Goal: Navigation & Orientation: Find specific page/section

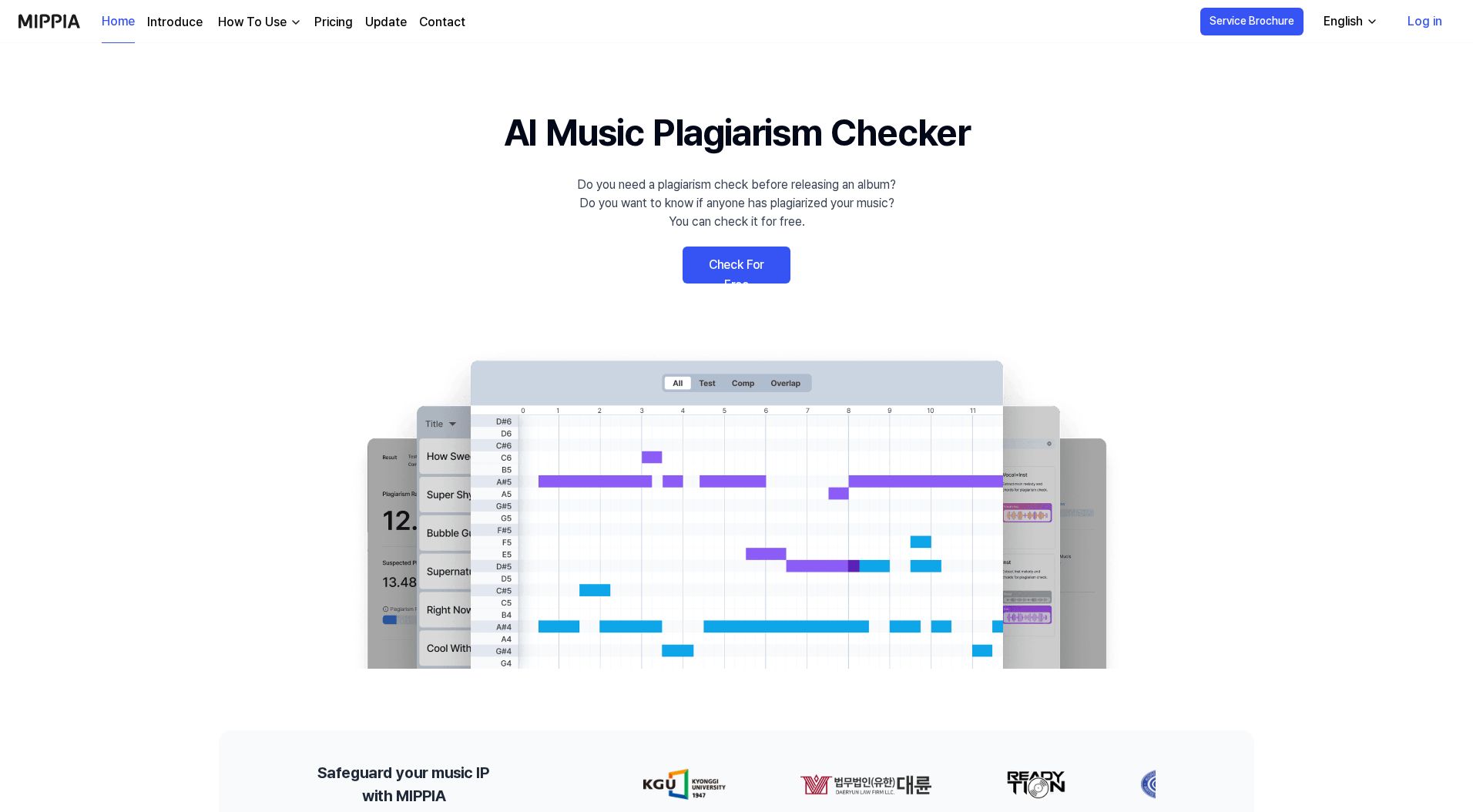
click at [451, 25] on link "Contact" at bounding box center [442, 23] width 46 height 18
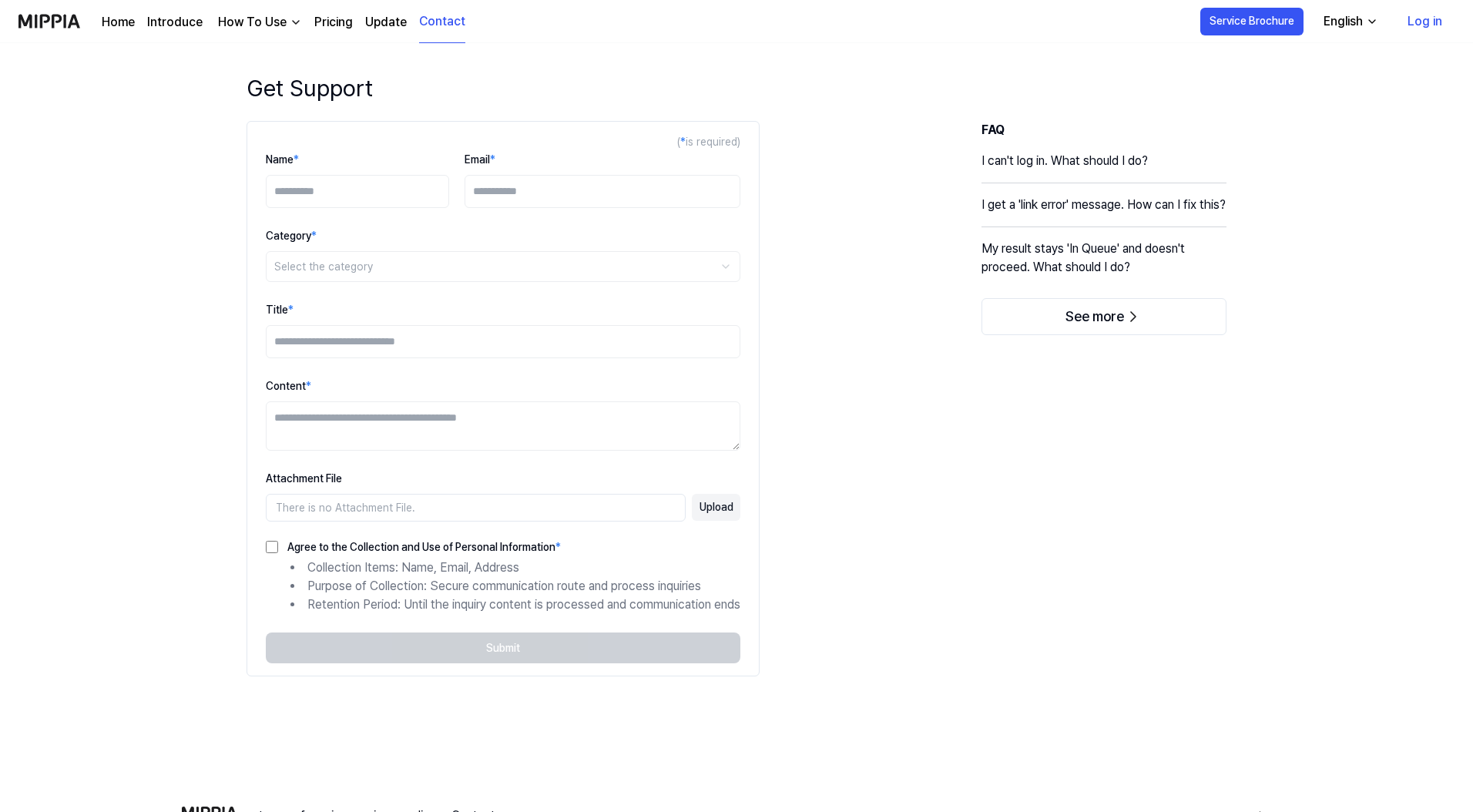
click at [109, 23] on link "Home" at bounding box center [117, 23] width 33 height 18
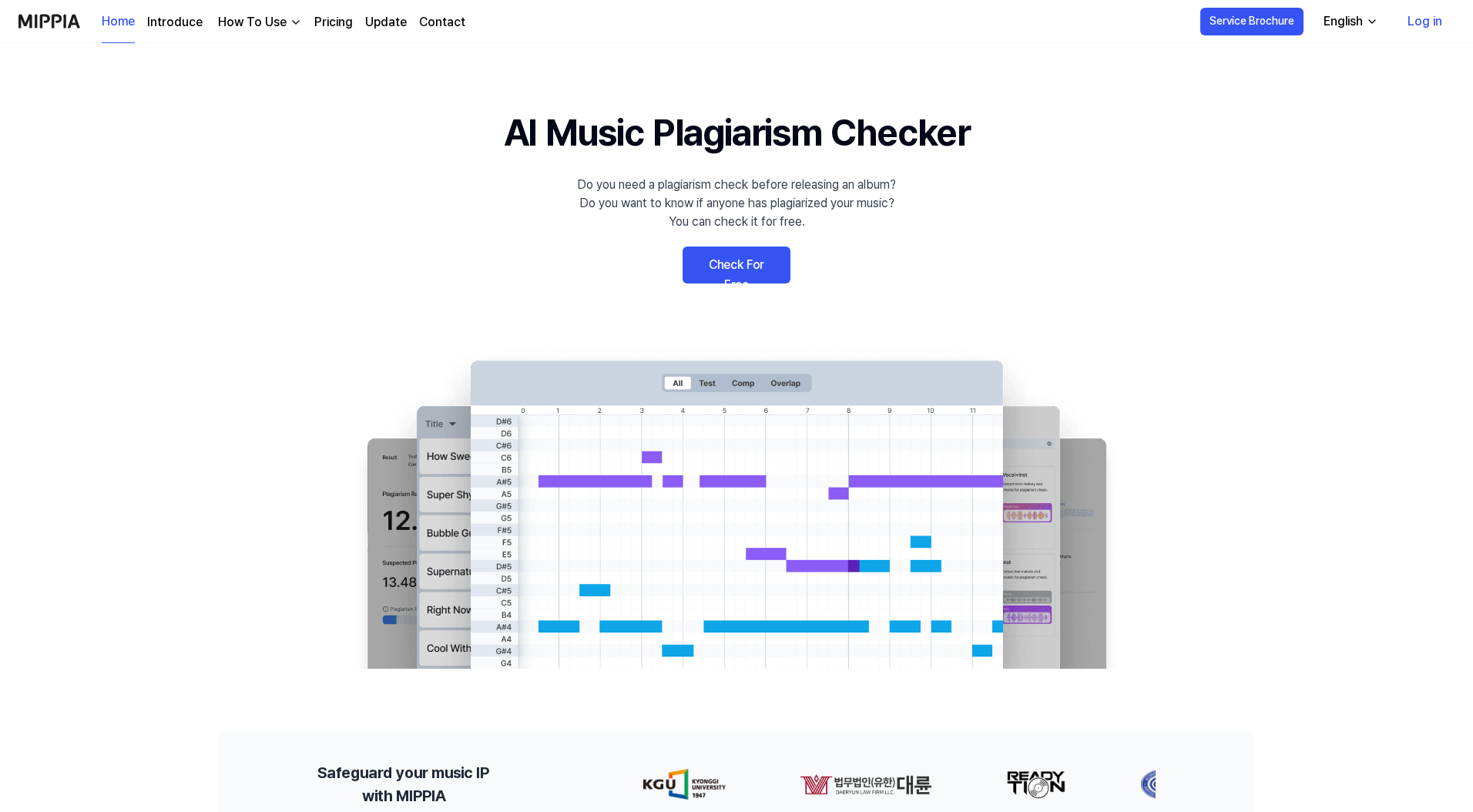
click at [258, 30] on div "How To Use" at bounding box center [252, 23] width 75 height 18
